Goal: Find specific page/section: Find specific page/section

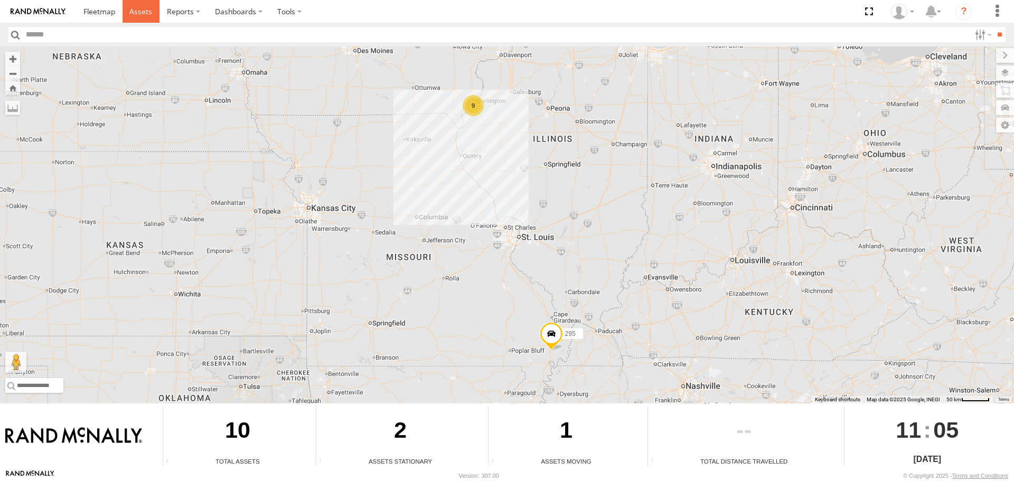
click at [134, 10] on span at bounding box center [140, 11] width 23 height 10
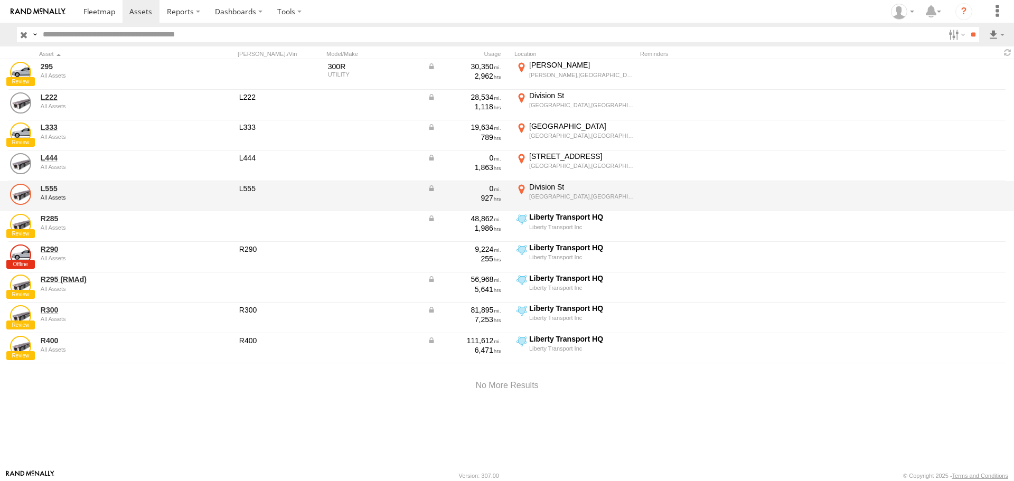
click at [20, 194] on link at bounding box center [20, 194] width 21 height 21
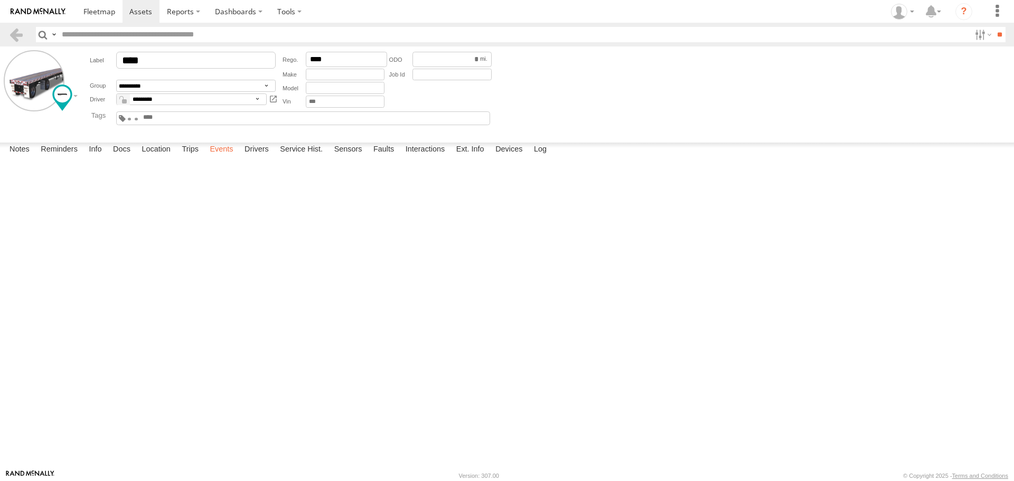
click at [225, 157] on label "Events" at bounding box center [221, 150] width 34 height 15
click at [145, 12] on span at bounding box center [140, 11] width 23 height 10
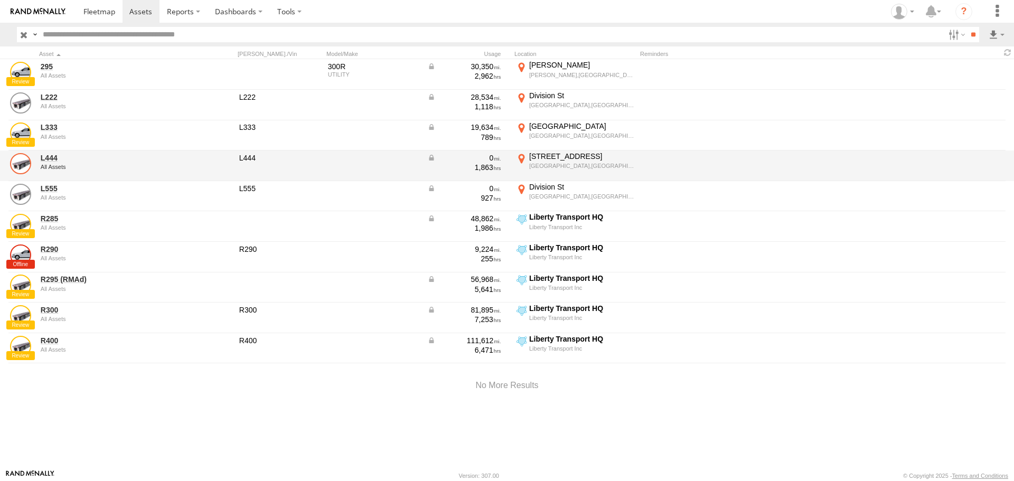
click at [23, 164] on link at bounding box center [20, 163] width 21 height 21
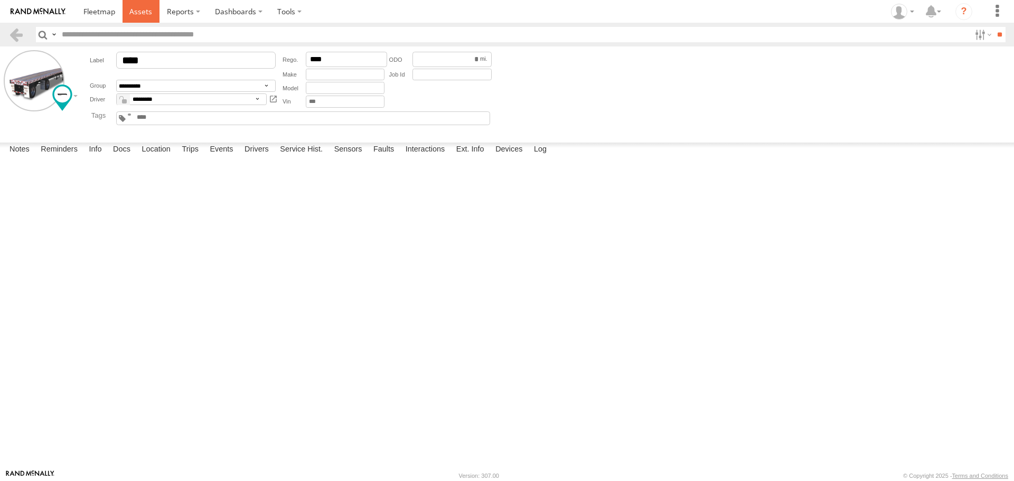
click at [139, 7] on span at bounding box center [140, 11] width 23 height 10
